Goal: Check status: Check status

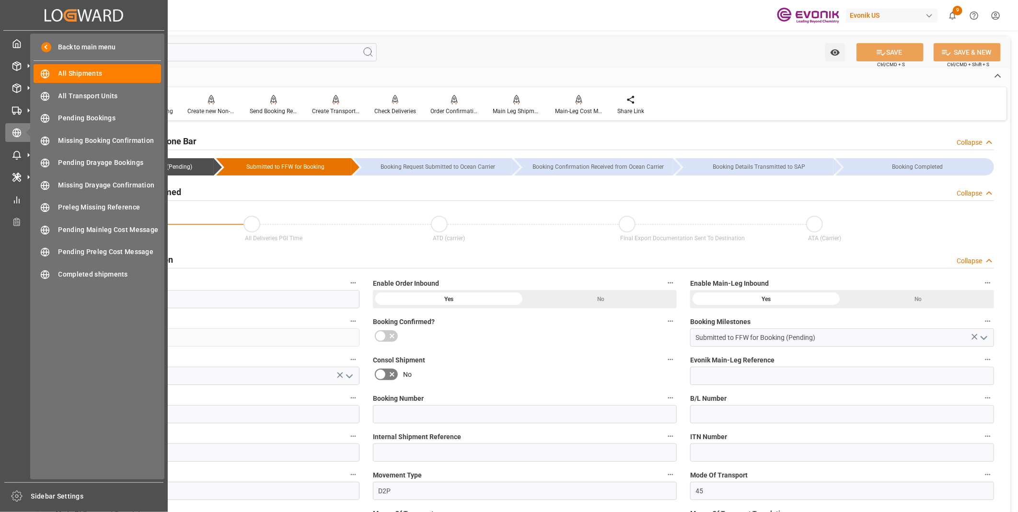
scroll to position [479, 0]
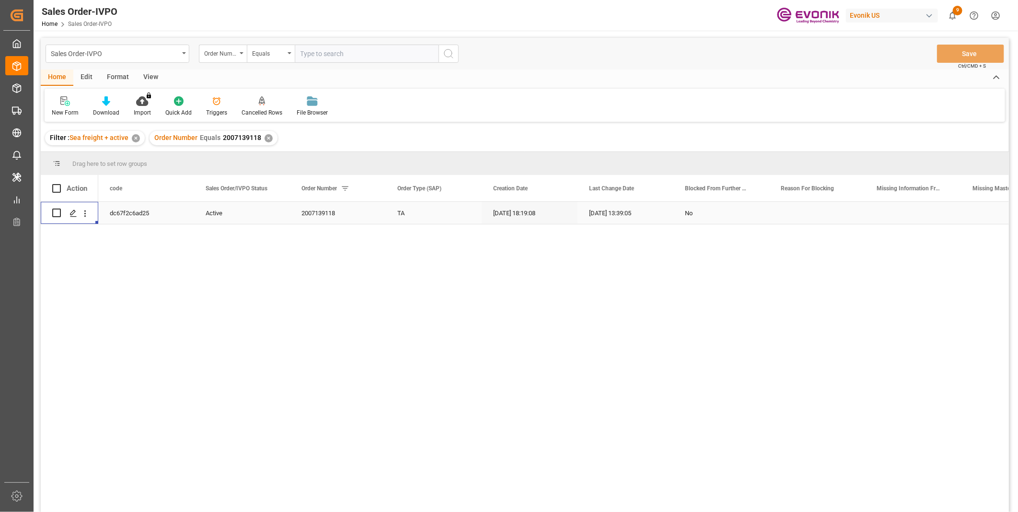
click at [346, 55] on input "text" at bounding box center [367, 54] width 144 height 18
paste input "2007135633"
type input "2007135633"
click at [454, 56] on icon "search button" at bounding box center [448, 53] width 11 height 11
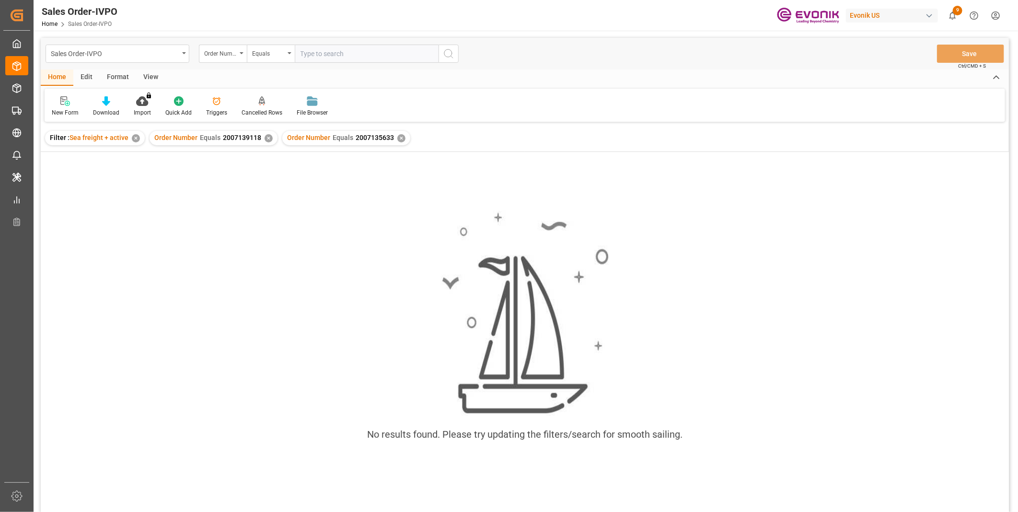
click at [264, 138] on div "✕" at bounding box center [268, 138] width 8 height 8
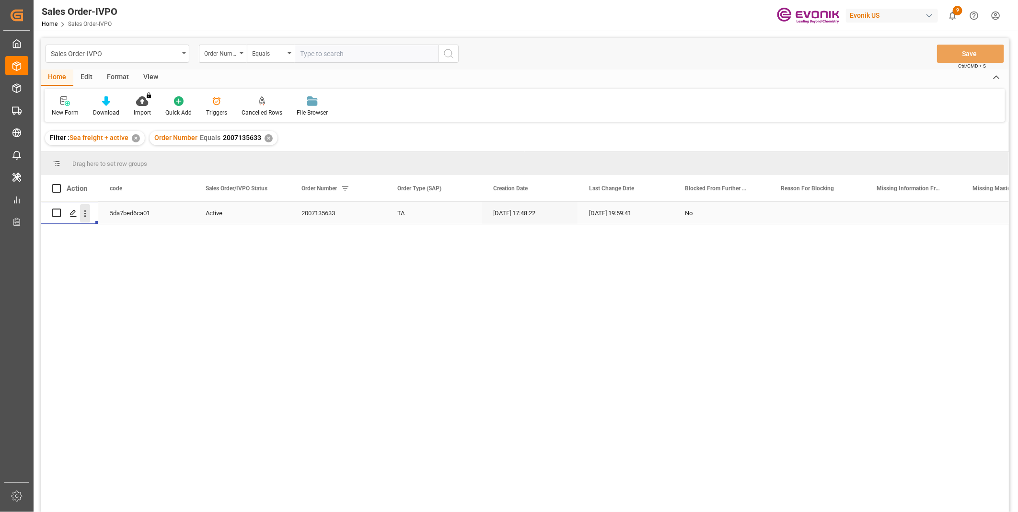
click at [84, 215] on icon "open menu" at bounding box center [85, 213] width 2 height 7
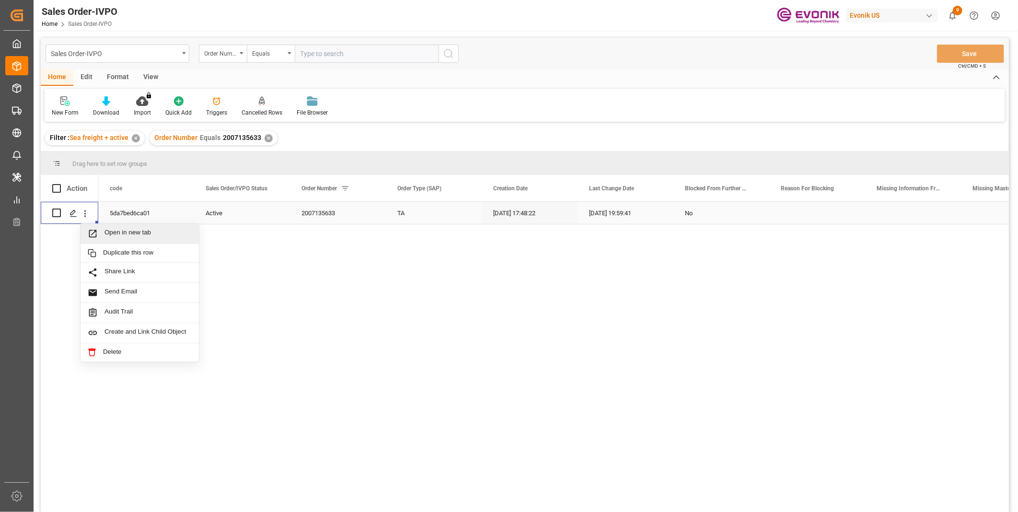
click at [128, 230] on span "Open in new tab" at bounding box center [147, 234] width 87 height 10
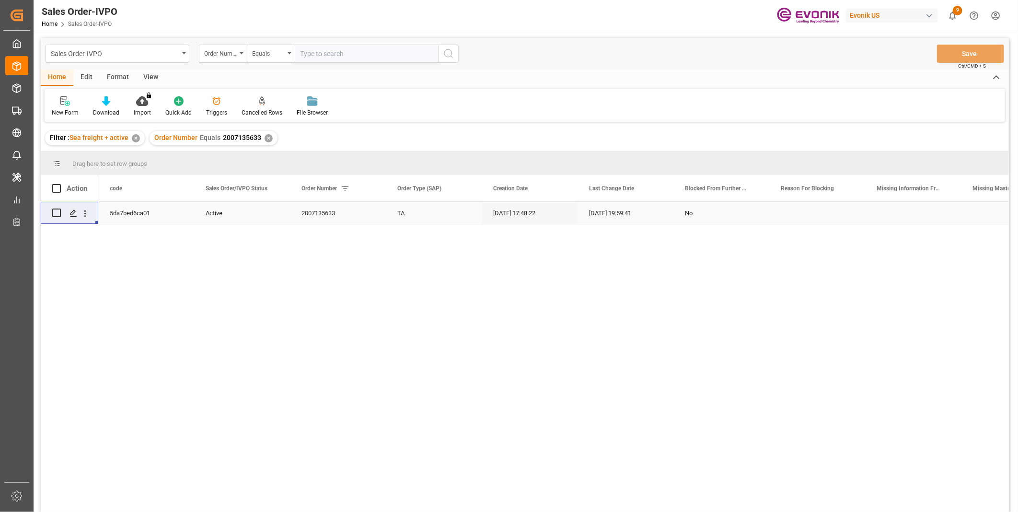
click at [313, 53] on input "text" at bounding box center [367, 54] width 144 height 18
paste input "46457868"
click at [299, 54] on input "46457868" at bounding box center [367, 54] width 144 height 18
type input "0046457868"
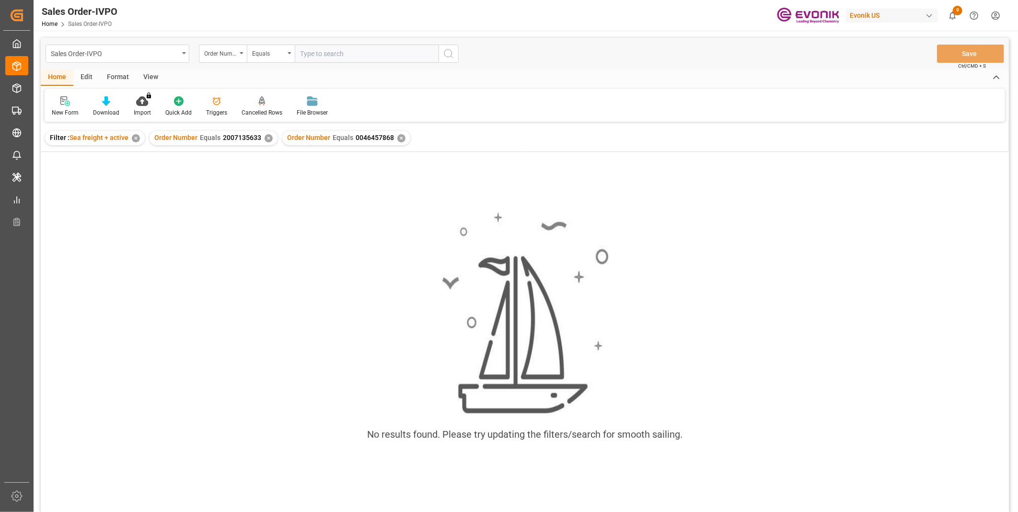
click at [265, 139] on div "✕" at bounding box center [268, 138] width 8 height 8
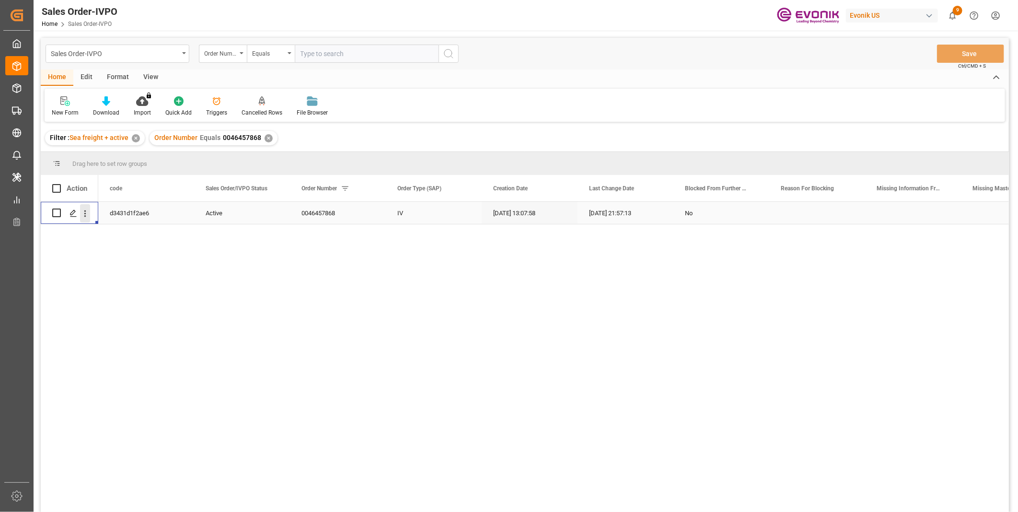
click at [83, 213] on icon "open menu" at bounding box center [85, 213] width 10 height 10
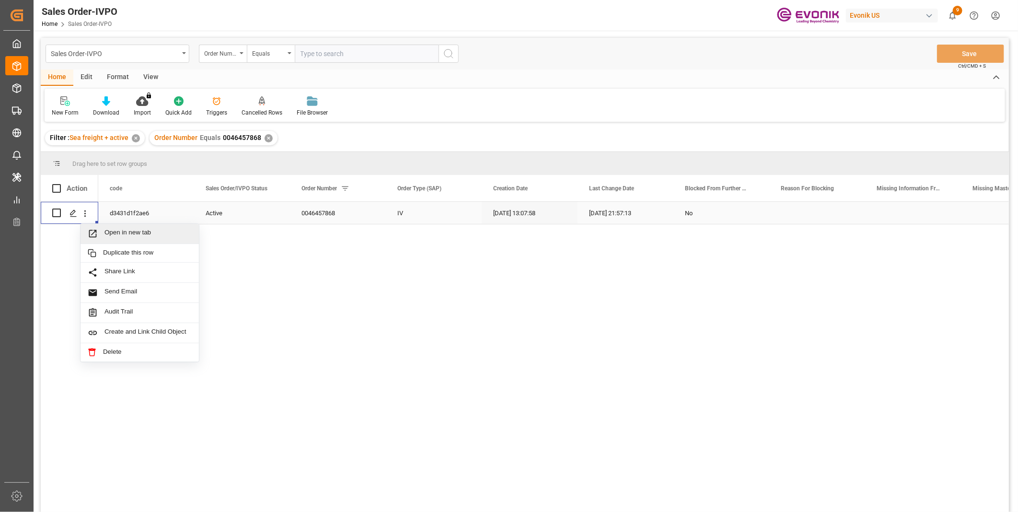
click at [126, 233] on span "Open in new tab" at bounding box center [147, 234] width 87 height 10
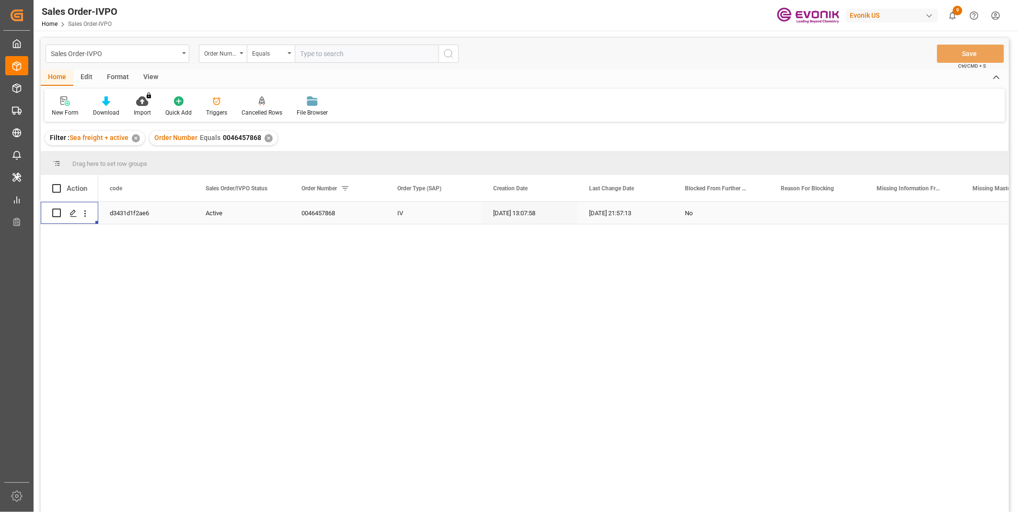
click at [339, 39] on div "Sales Order-IVPO Order Number Equals Save Ctrl/CMD + S" at bounding box center [525, 54] width 968 height 32
click at [343, 53] on input "text" at bounding box center [367, 54] width 144 height 18
paste input "46456970"
type input "0046456970"
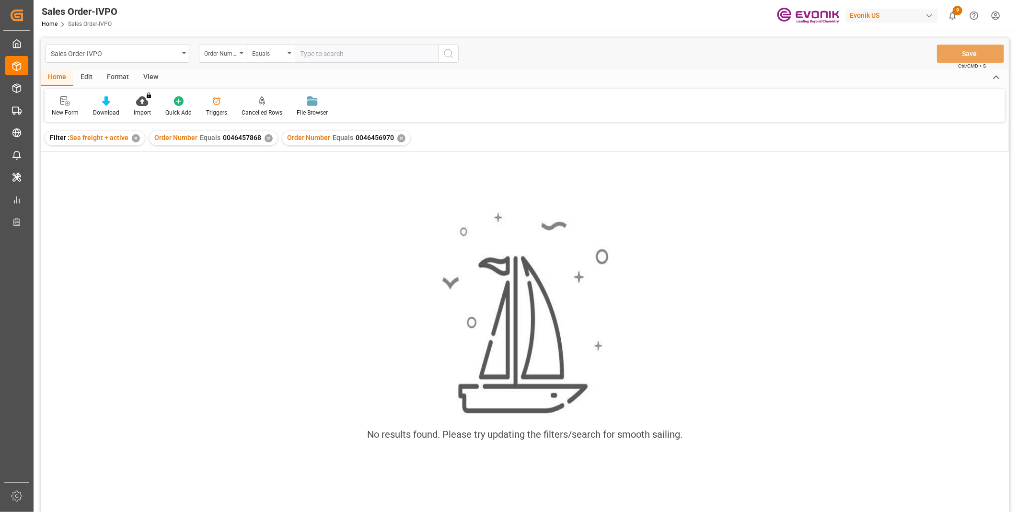
click at [265, 138] on div "✕" at bounding box center [268, 138] width 8 height 8
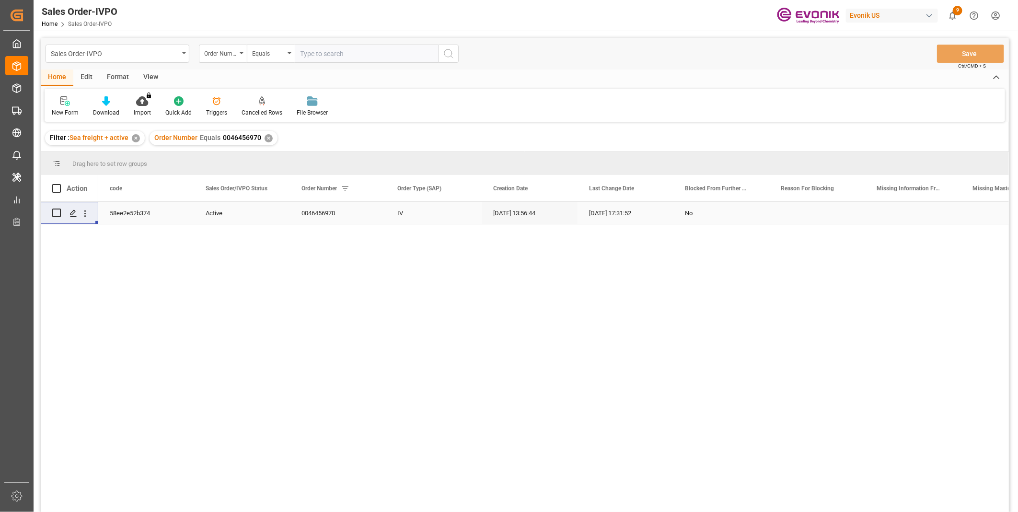
click at [92, 217] on div "Press SPACE to select this row." at bounding box center [85, 213] width 24 height 18
click at [89, 217] on icon "open menu" at bounding box center [85, 213] width 10 height 10
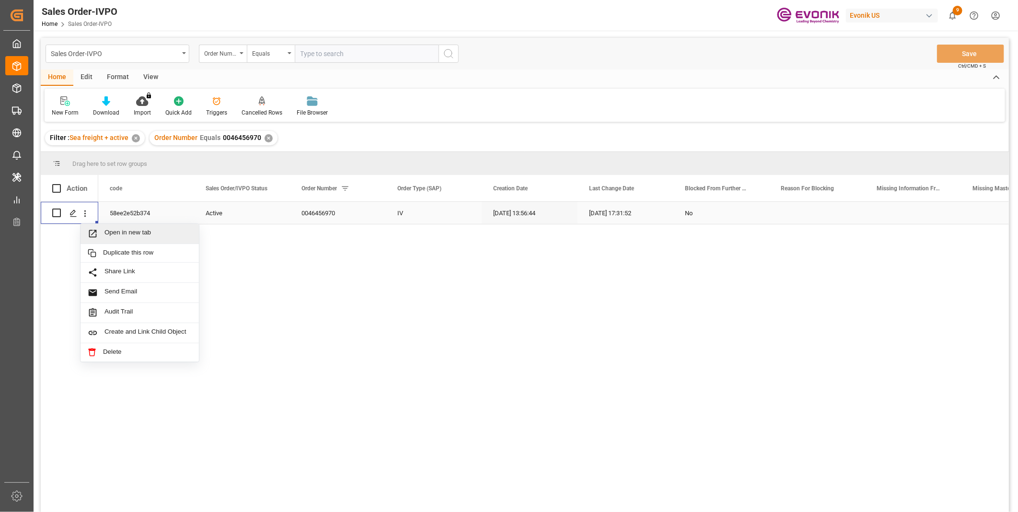
click at [131, 230] on span "Open in new tab" at bounding box center [147, 234] width 87 height 10
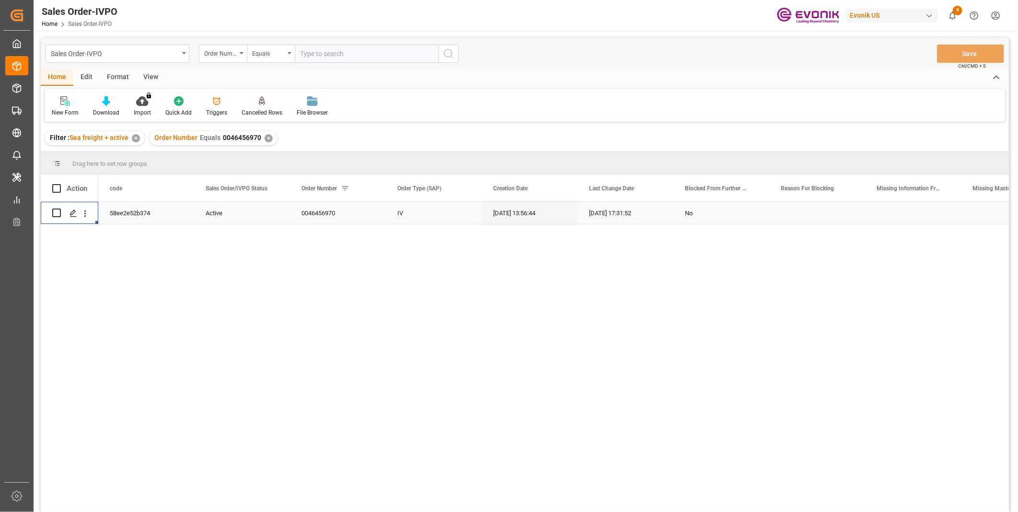
click at [326, 46] on input "text" at bounding box center [367, 54] width 144 height 18
click at [334, 51] on input "text" at bounding box center [367, 54] width 144 height 18
paste input "2007135633"
type input "2007135633"
click at [451, 52] on circle "search button" at bounding box center [448, 53] width 8 height 8
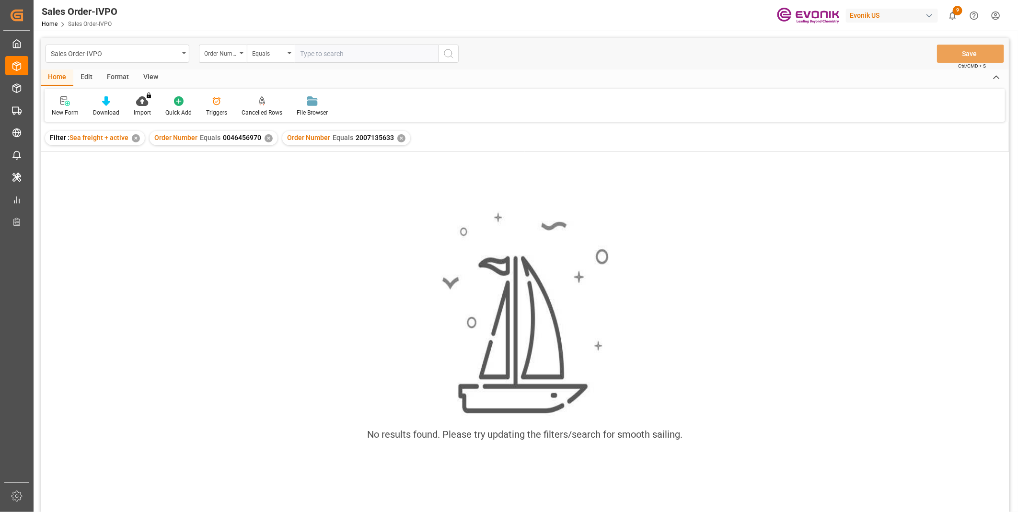
click at [265, 139] on div "✕" at bounding box center [268, 138] width 8 height 8
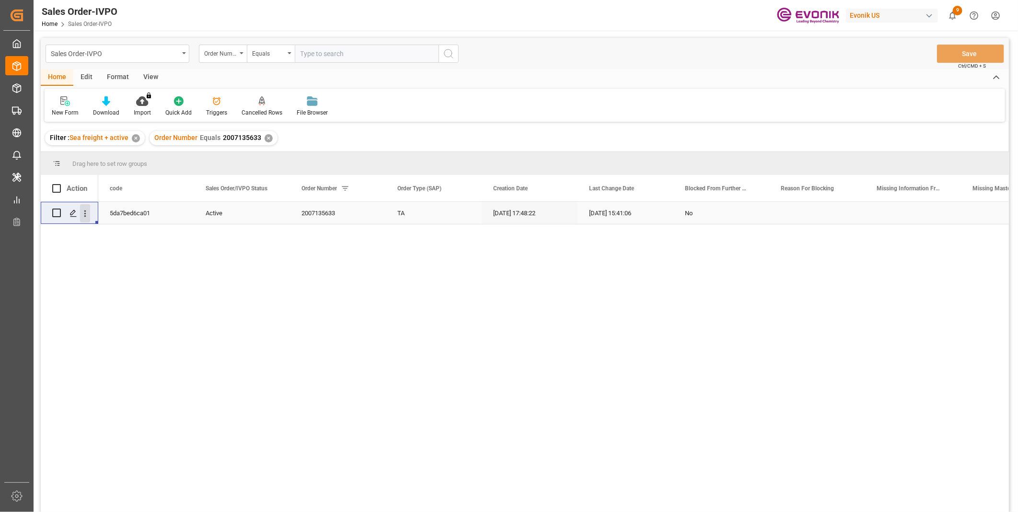
click at [88, 219] on button "open menu" at bounding box center [85, 213] width 10 height 18
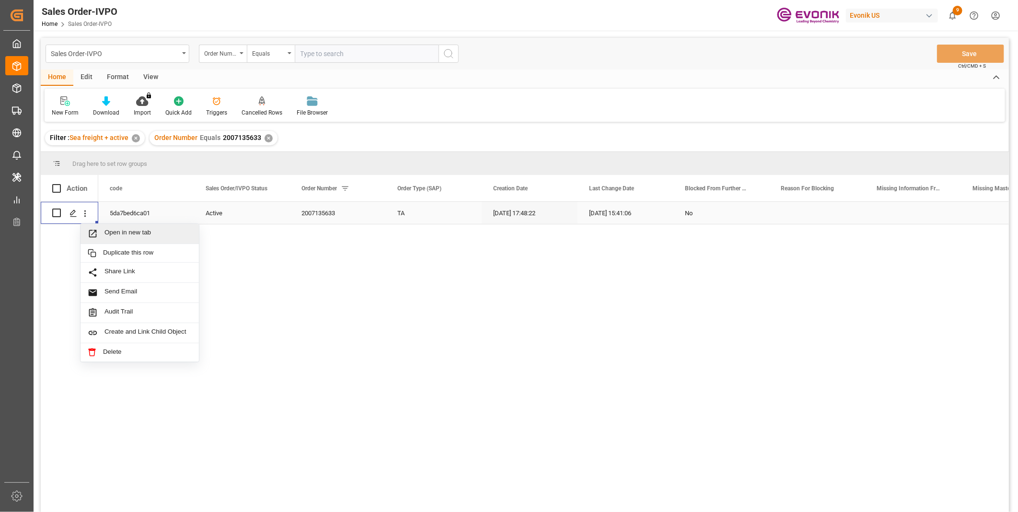
click at [113, 230] on span "Open in new tab" at bounding box center [147, 234] width 87 height 10
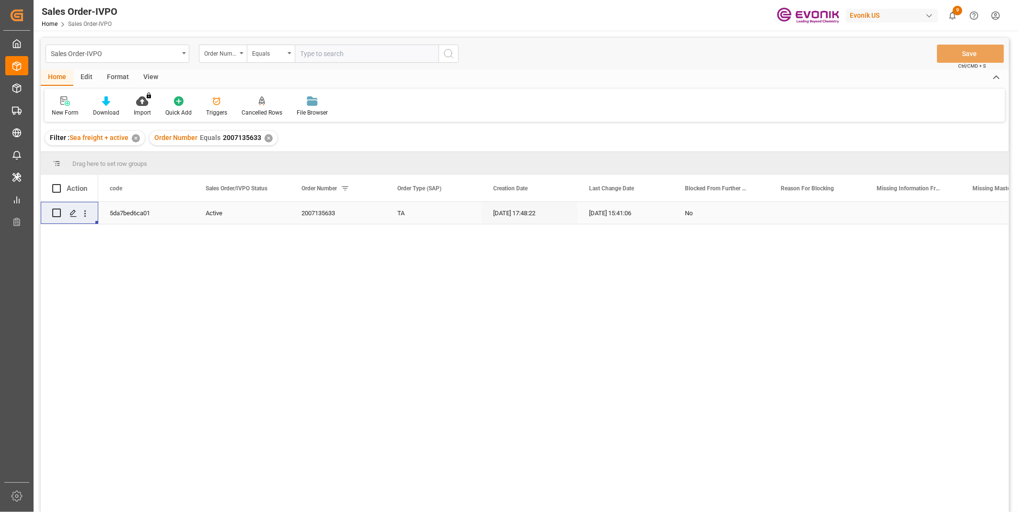
click at [338, 55] on input "text" at bounding box center [367, 54] width 144 height 18
paste input "0046465058"
type input "0046465058"
click at [452, 56] on icon "search button" at bounding box center [448, 53] width 11 height 11
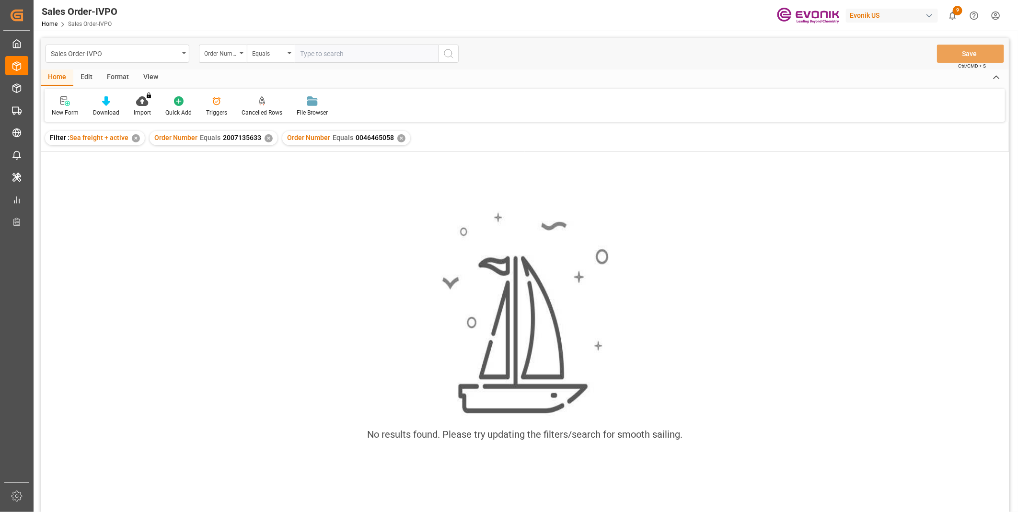
click at [267, 139] on div "✕" at bounding box center [268, 138] width 8 height 8
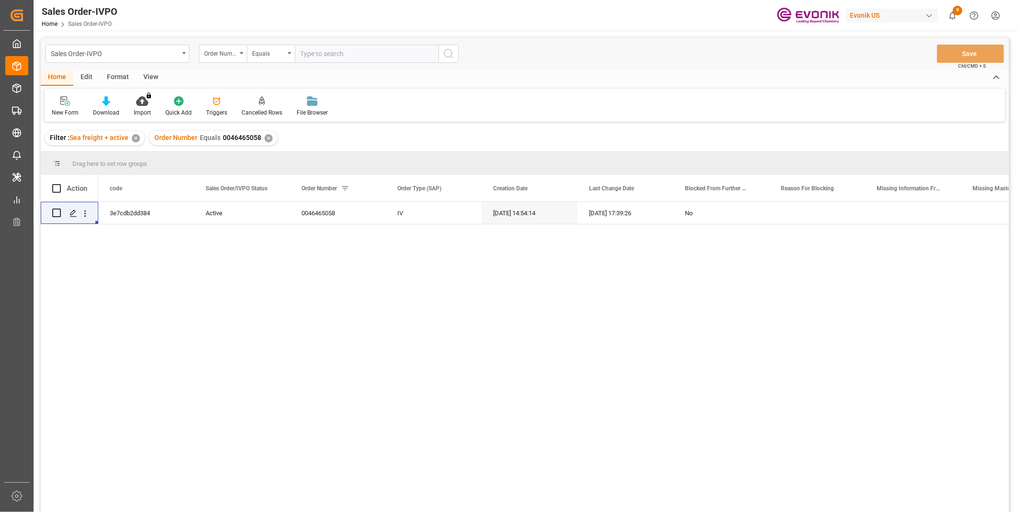
click at [140, 76] on div "View" at bounding box center [150, 77] width 29 height 16
click at [112, 105] on icon at bounding box center [109, 101] width 10 height 10
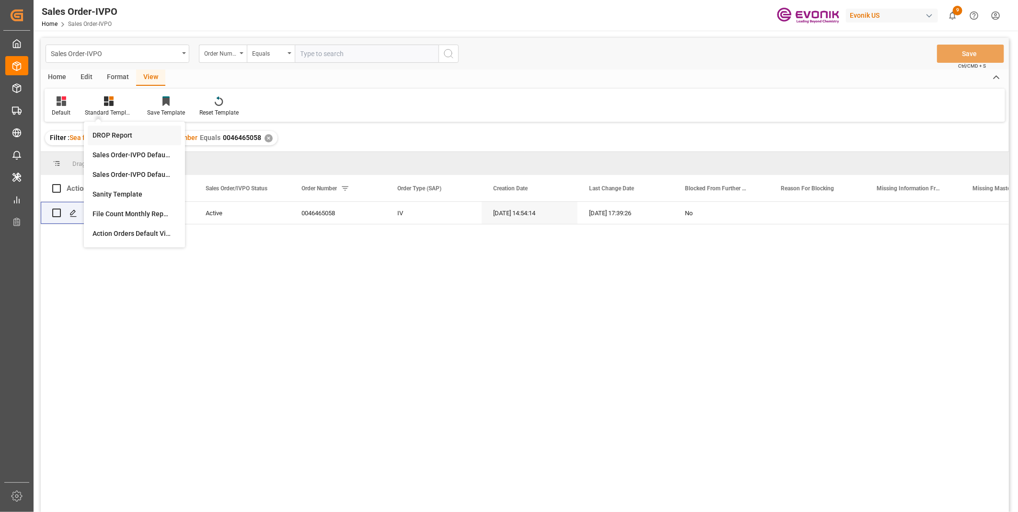
click at [111, 136] on div "DROP Report" at bounding box center [134, 135] width 84 height 10
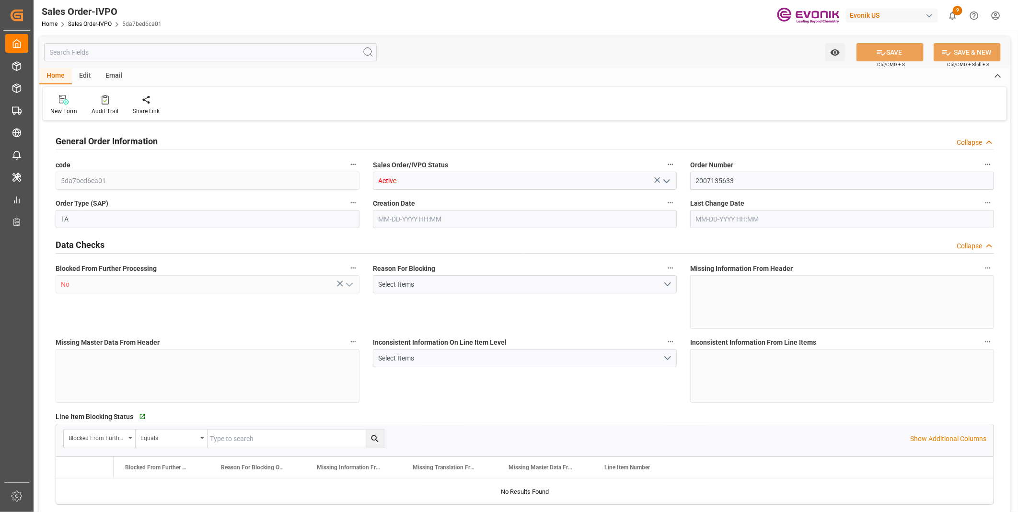
type input "ECPSJ"
type input "0"
type input "1"
type input "2"
type input "1"
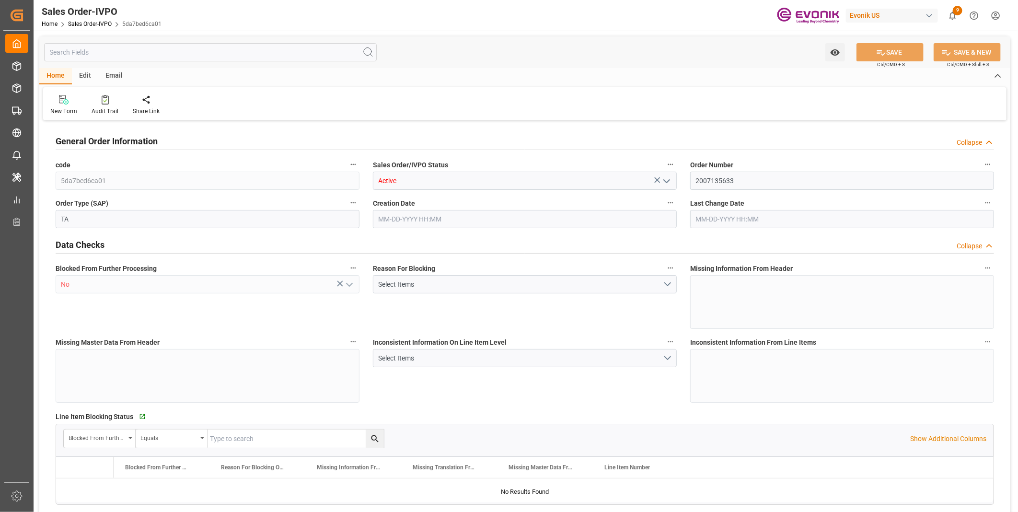
type input "20548"
type input "55.4848"
type input "19000"
type input "60"
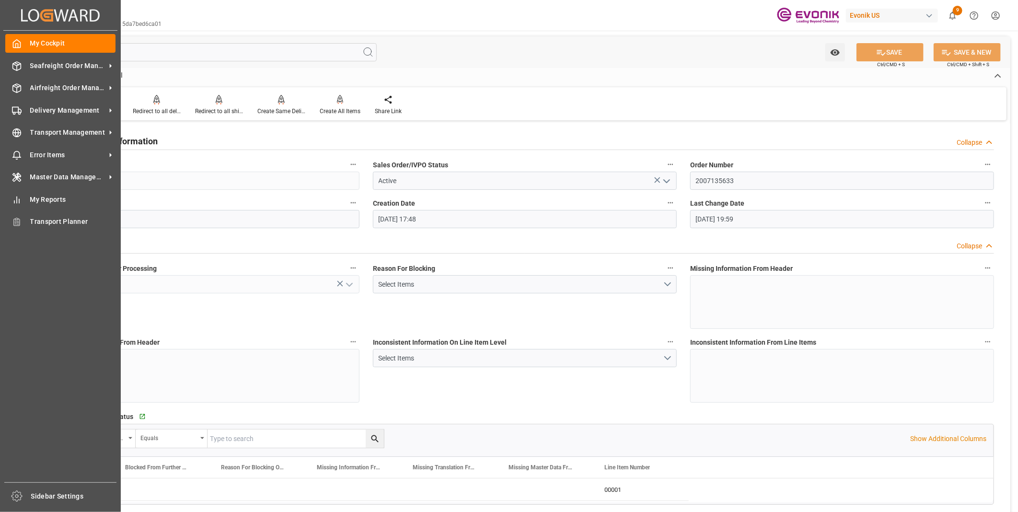
type input "08-13-2025 17:48"
type input "08-15-2025 19:59"
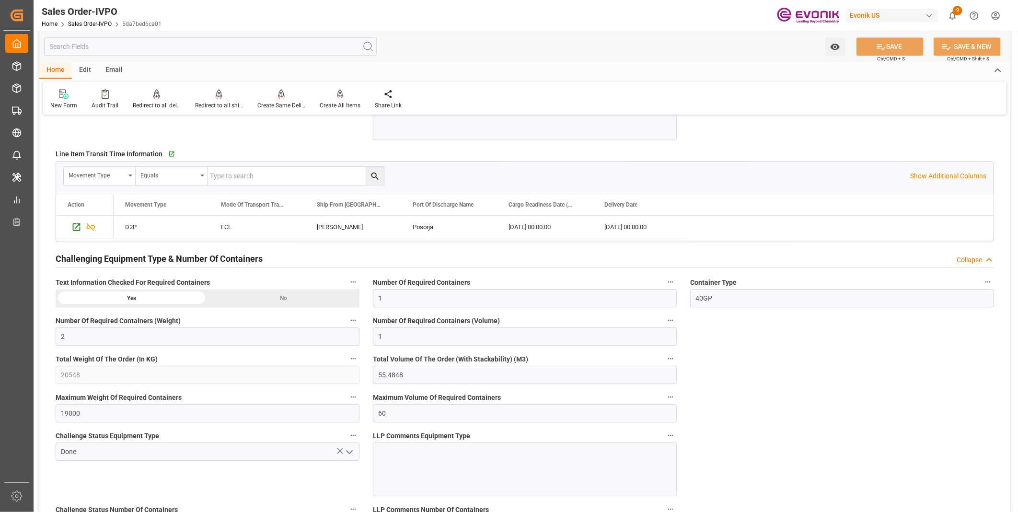
scroll to position [1491, 0]
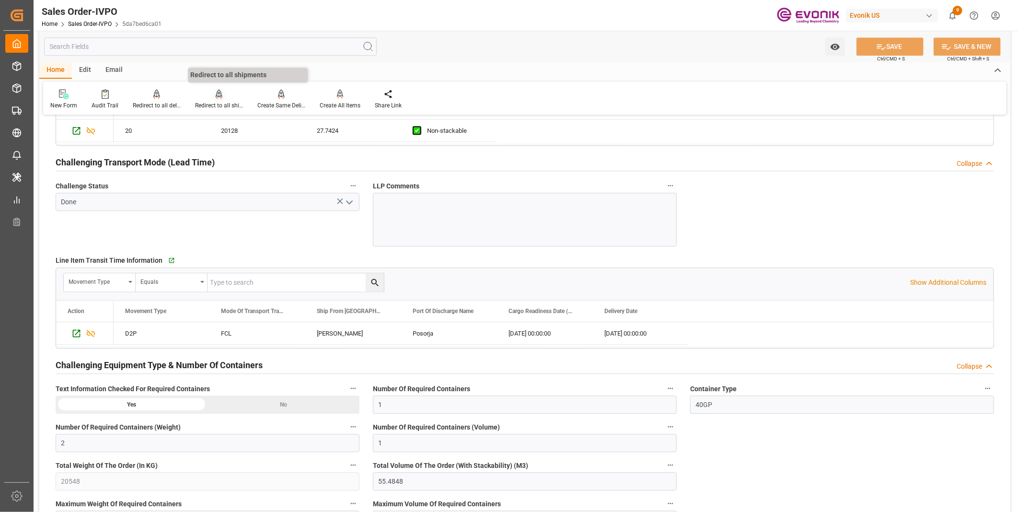
click at [221, 103] on div "Redirect to all shipments" at bounding box center [219, 105] width 48 height 9
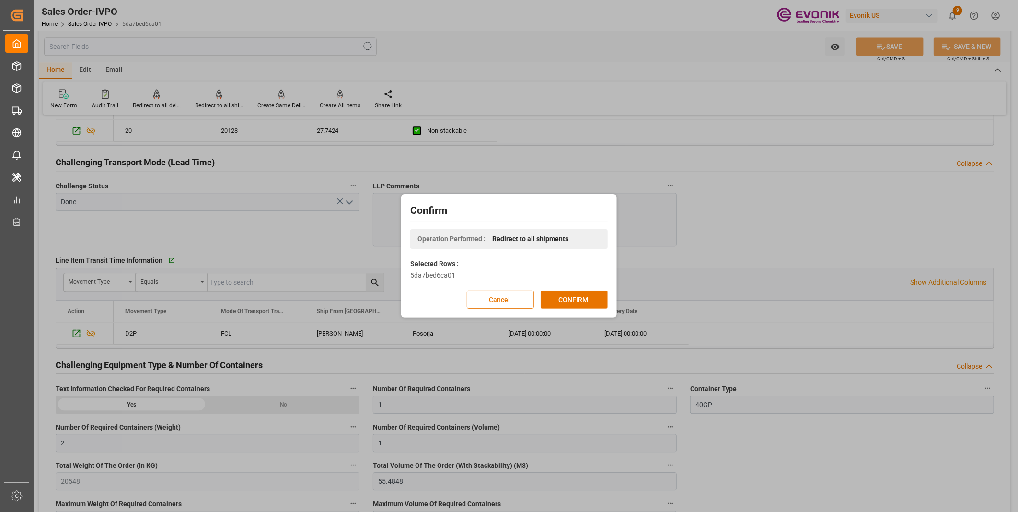
click at [765, 184] on div "Confirm Operation Performed : Redirect to all shipments Selected Rows : 5da7bed…" at bounding box center [509, 256] width 1018 height 512
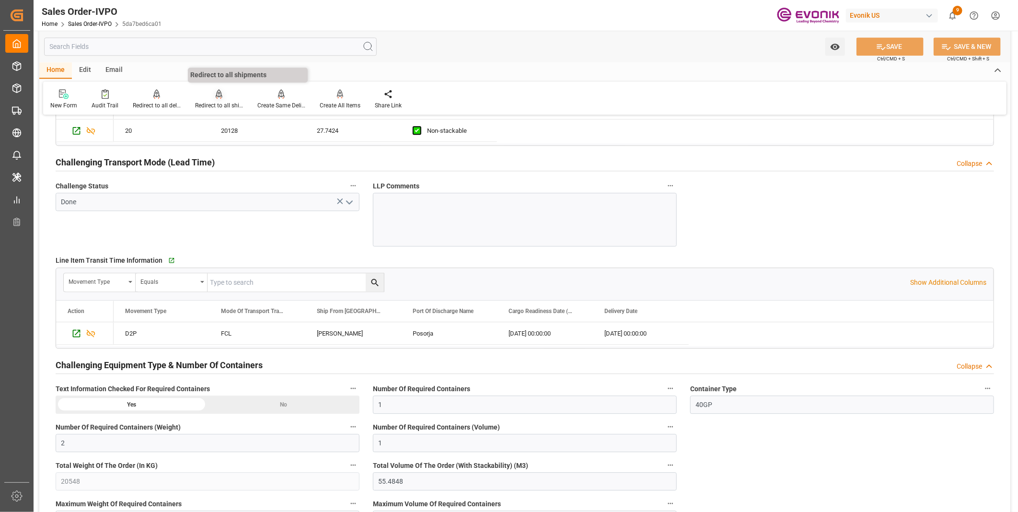
click at [211, 95] on div at bounding box center [219, 94] width 48 height 10
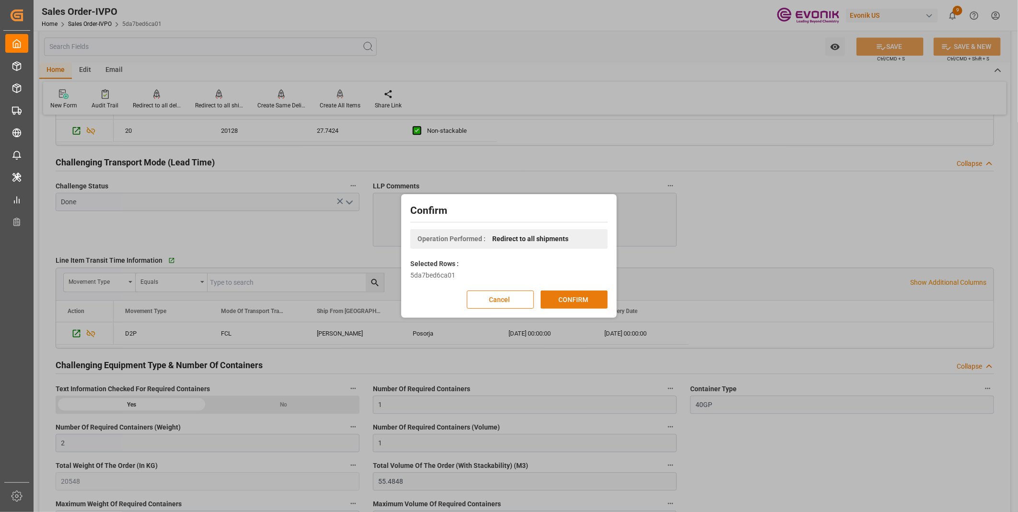
click at [550, 298] on button "CONFIRM" at bounding box center [573, 299] width 67 height 18
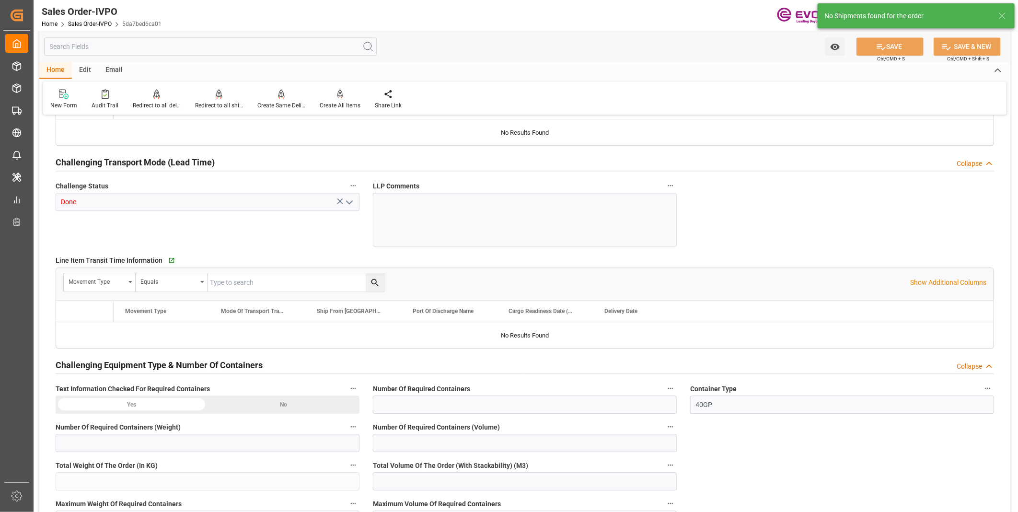
type input "ECPSJ"
type input "0"
type input "1"
type input "2"
type input "1"
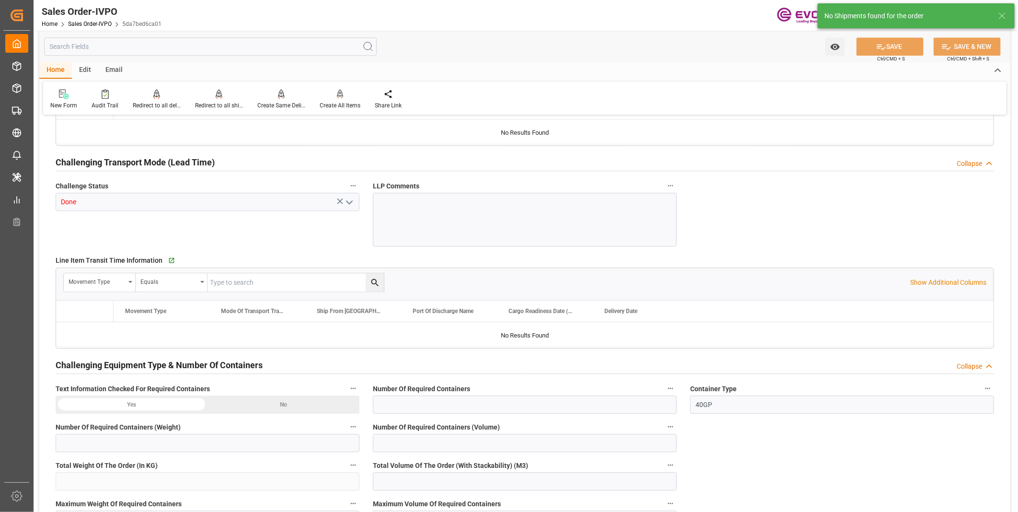
type input "20548"
type input "55.4848"
type input "19000"
type input "60"
type input "[DATE] 17:48"
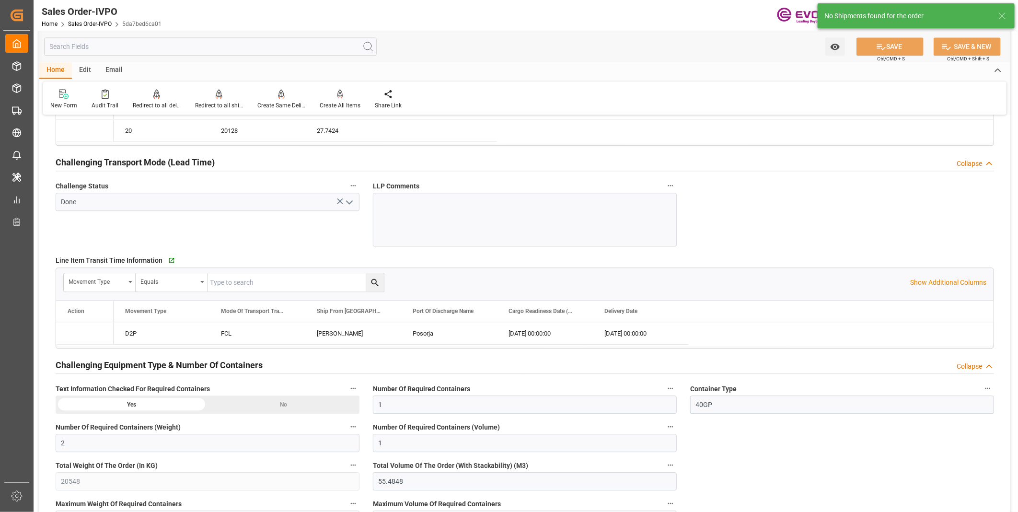
type input "08-15-2025 19:59"
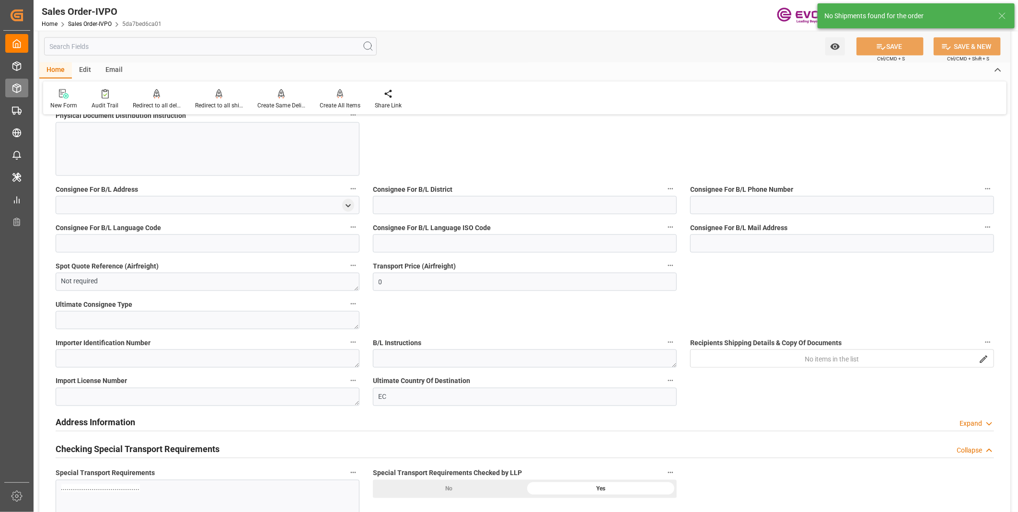
scroll to position [586, 0]
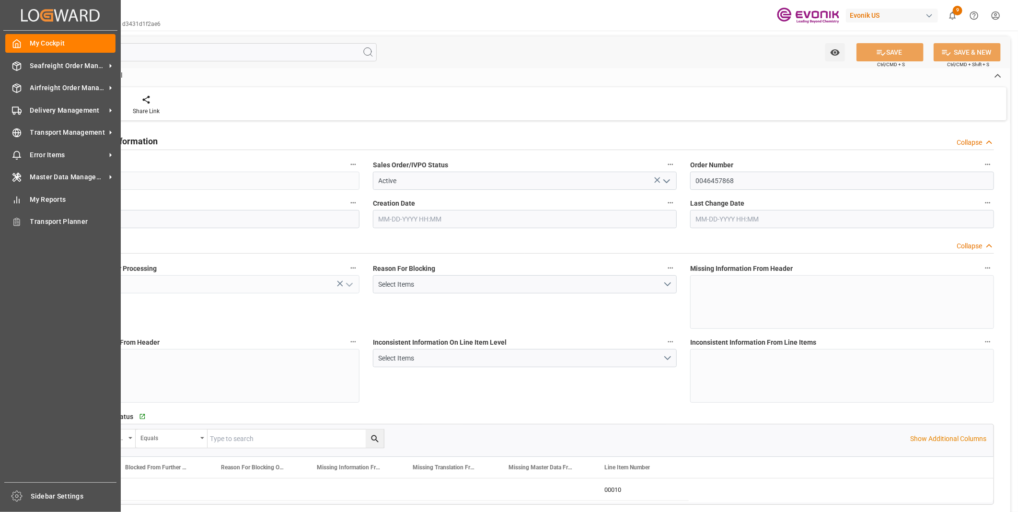
type input "CNSHA"
type input "0"
type input "1"
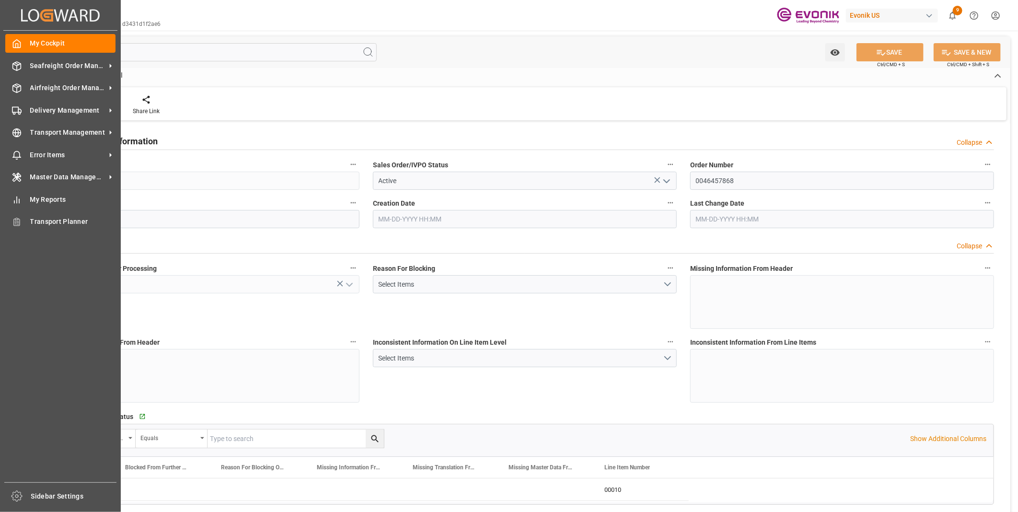
type input "14406.4"
type input "22.0647"
type input "17000"
type input "30"
type input "06-27-2025 13:07"
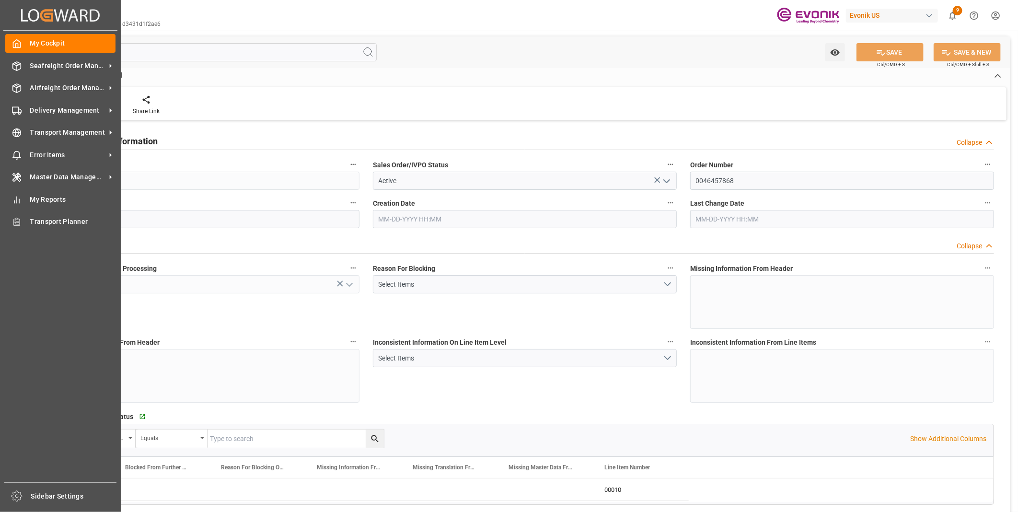
type input "08-22-2025 21:57"
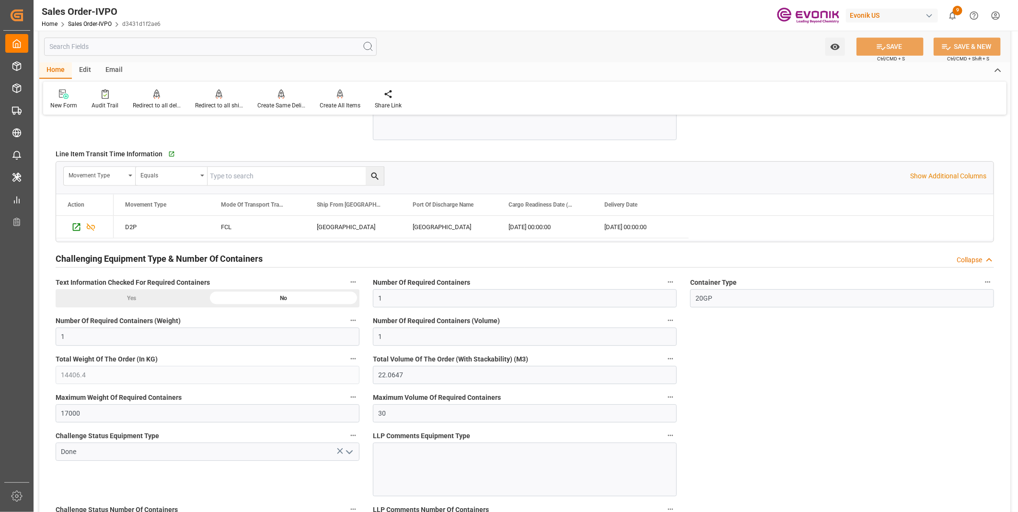
scroll to position [1544, 0]
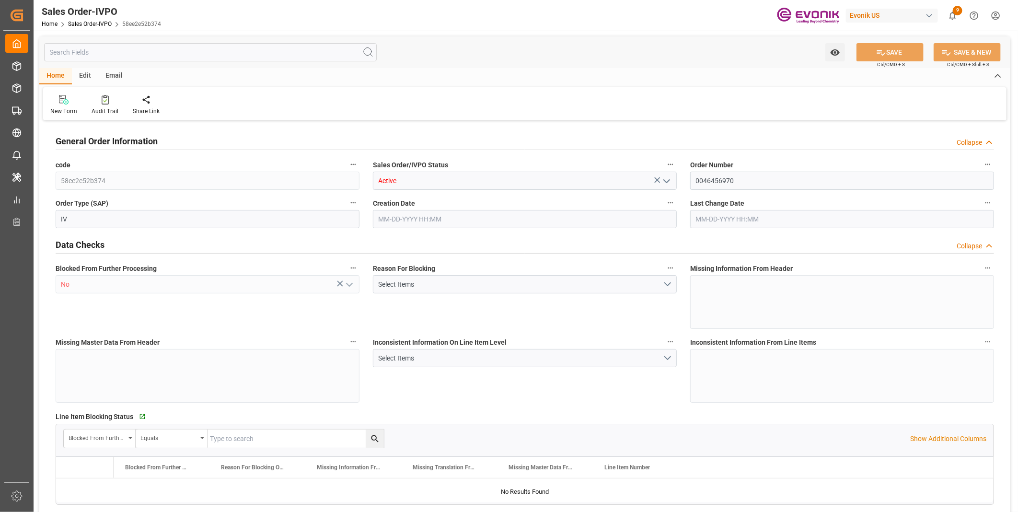
type input "CNSHA"
type input "0"
type input "1"
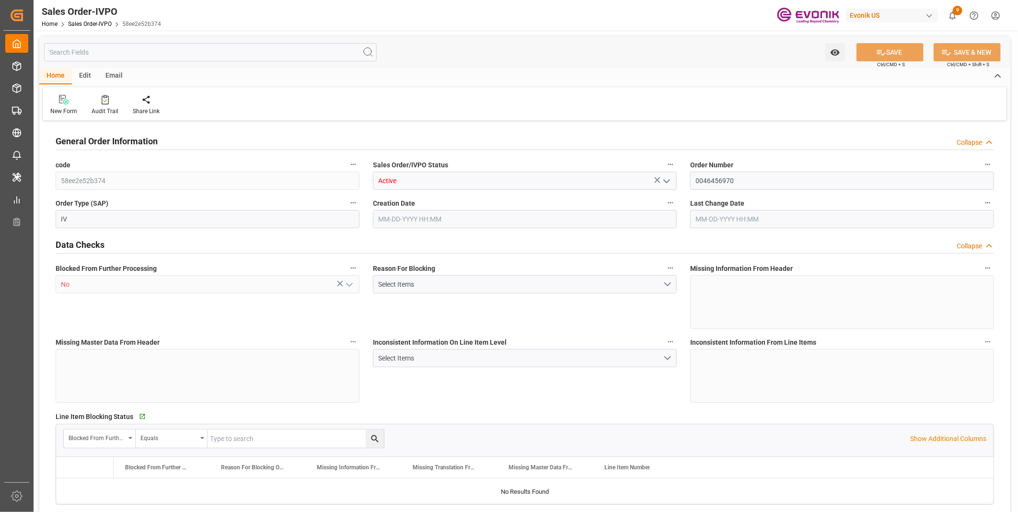
type input "9004"
type input "13.7904"
type input "17000"
type input "30"
type input "06-24-2025 13:56"
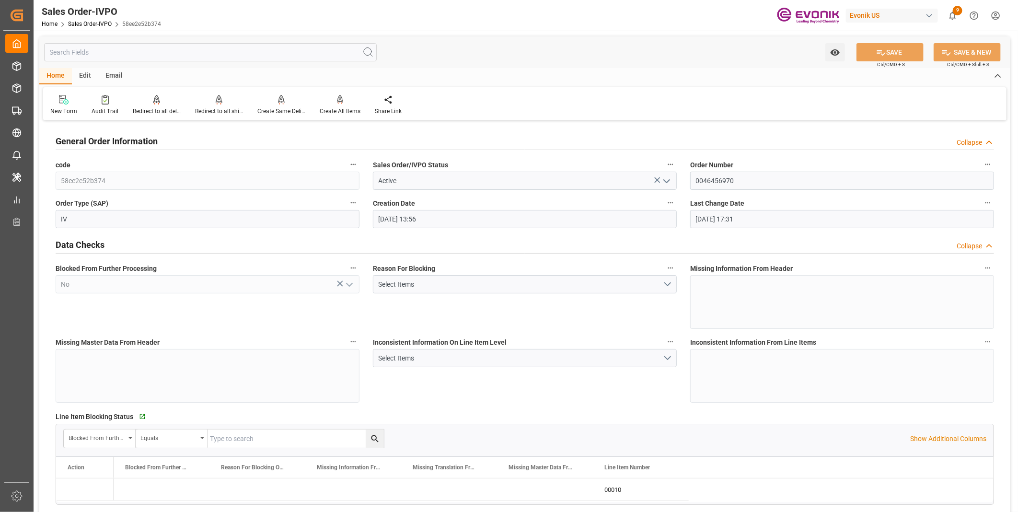
type input "06-25-2025 17:31"
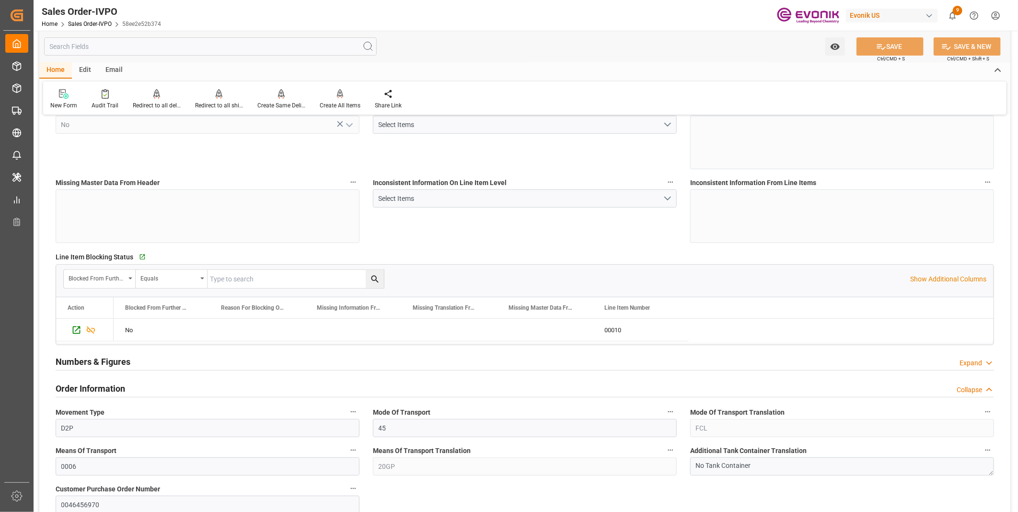
click at [448, 256] on div "Line Item Blocking Status   Go to Line Item Grid" at bounding box center [525, 257] width 938 height 14
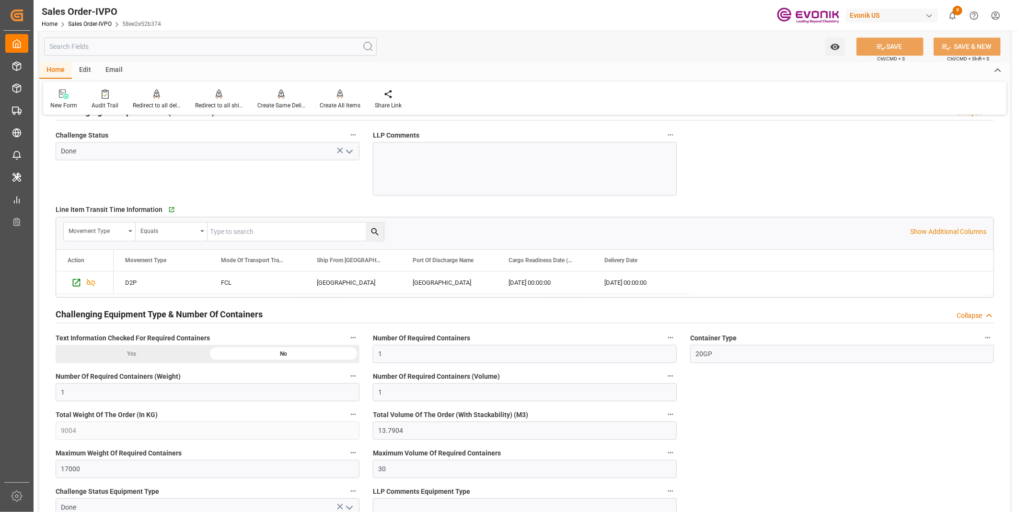
scroll to position [1435, 0]
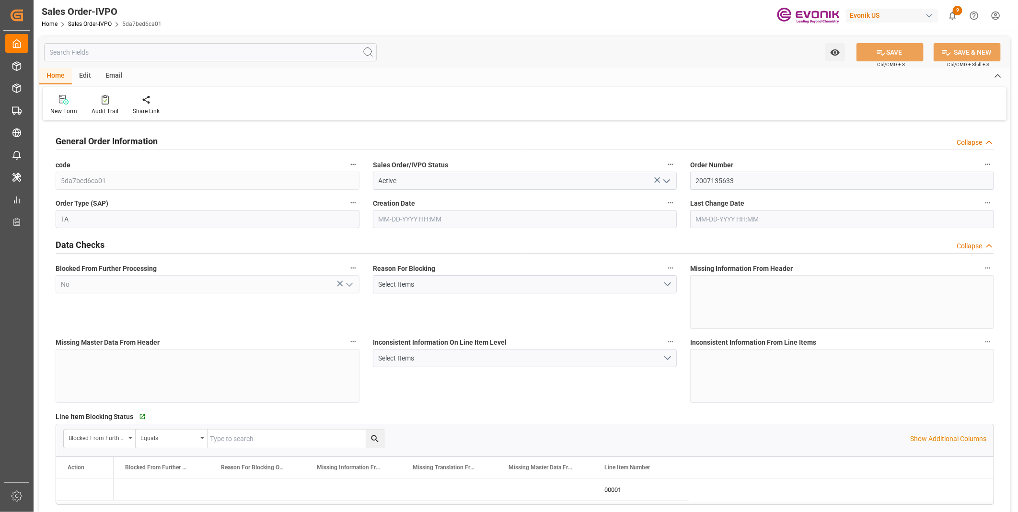
type input "ECPSJ"
type input "0"
type input "1"
type input "2"
type input "1"
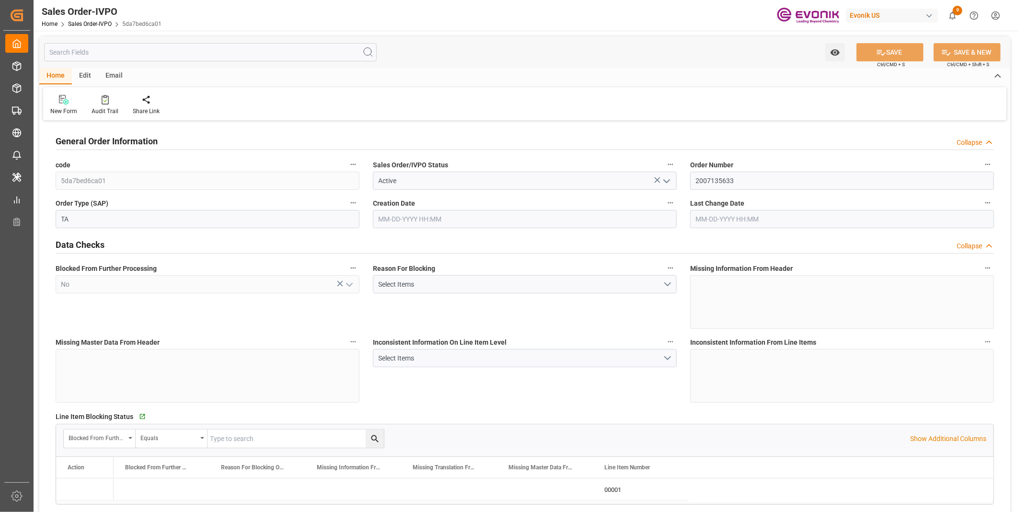
type input "20548"
type input "55.4848"
type input "19000"
type input "60"
type input "[DATE] 17:48"
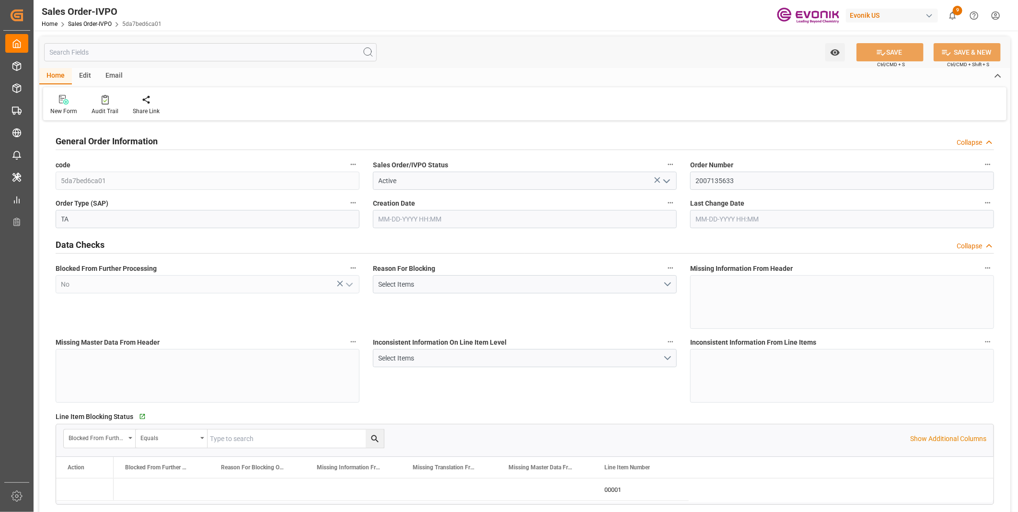
type input "[DATE] 15:41"
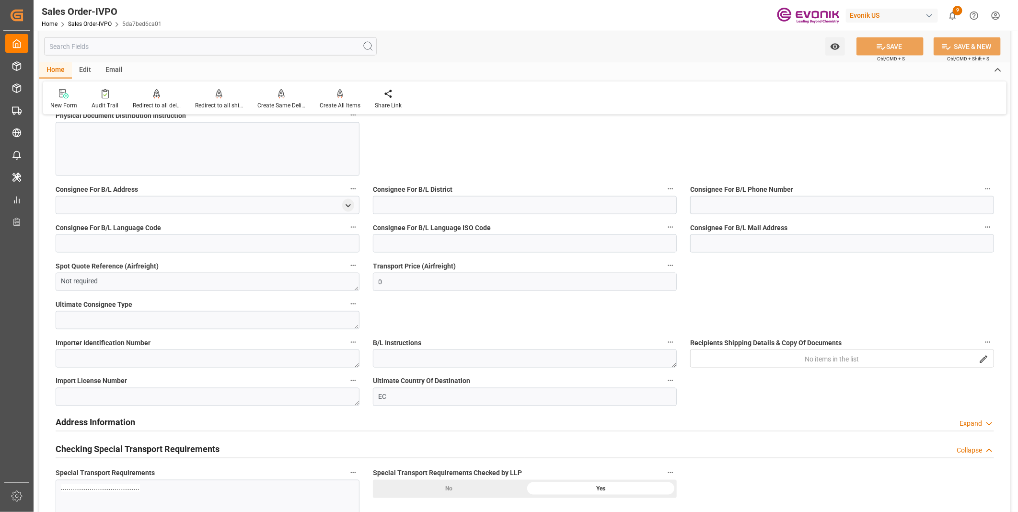
scroll to position [479, 0]
